Goal: Find specific page/section: Find specific page/section

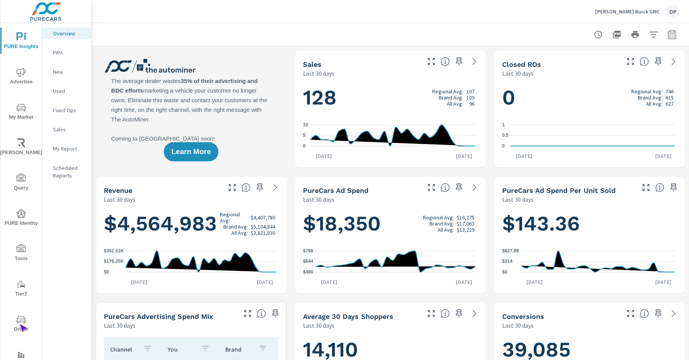
scroll to position [0, 0]
click at [20, 324] on span "Driver" at bounding box center [21, 324] width 37 height 19
